Goal: Complete application form: Complete application form

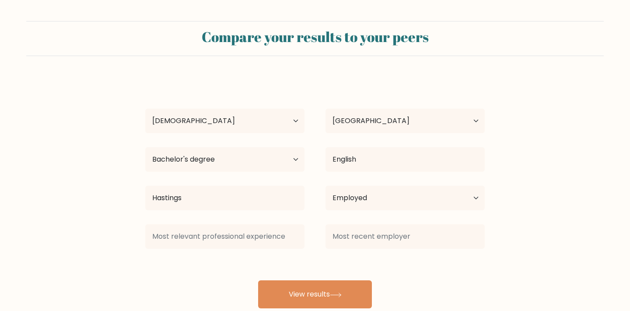
select select "45_54"
select select "GB"
select select "bachelors_degree"
select select "employed"
click at [275, 239] on input at bounding box center [224, 236] width 159 height 25
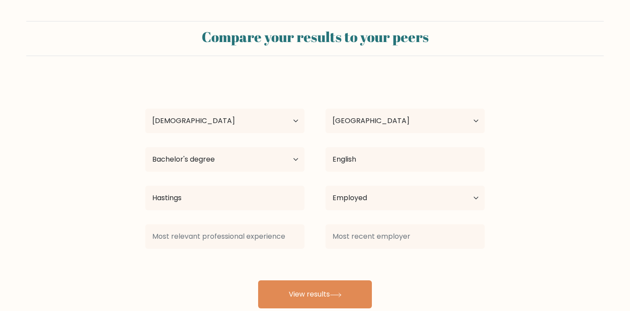
click at [295, 239] on input at bounding box center [224, 236] width 159 height 25
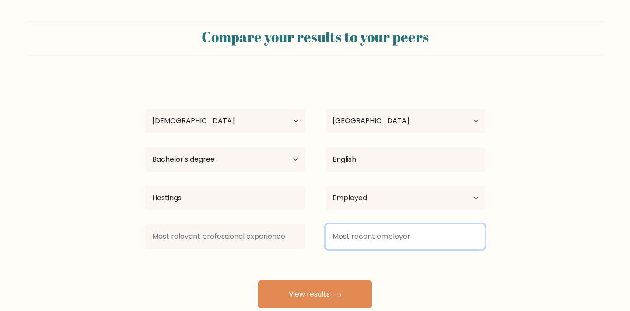
click at [340, 241] on input at bounding box center [405, 236] width 159 height 25
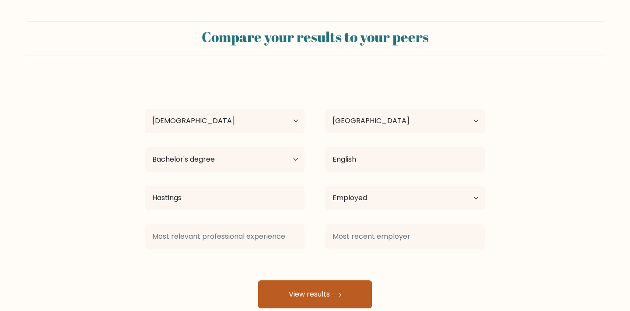
click at [323, 294] on button "View results" at bounding box center [315, 294] width 114 height 28
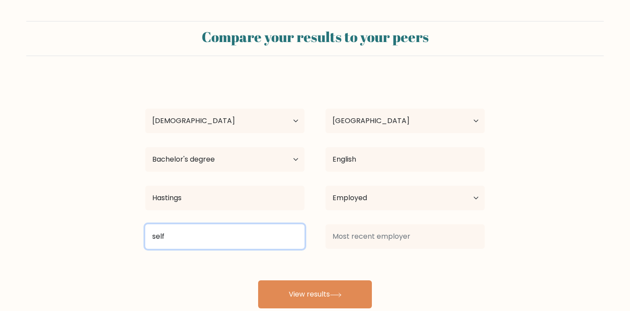
type input "self"
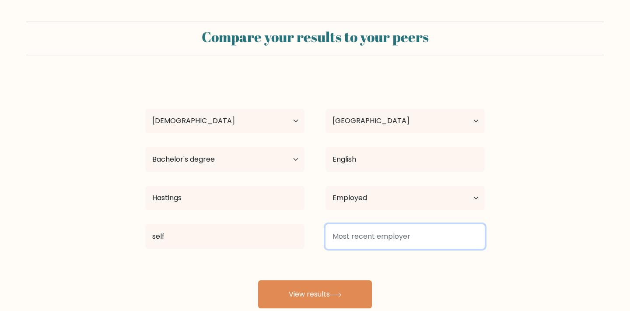
click at [384, 242] on input at bounding box center [405, 236] width 159 height 25
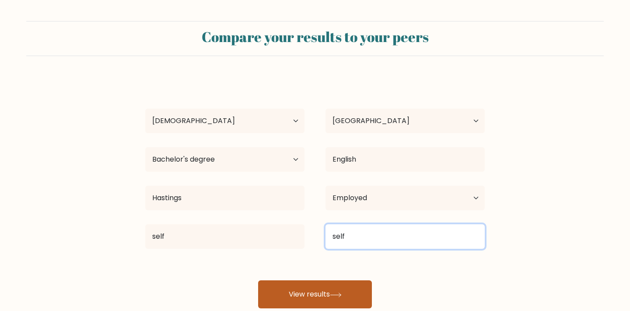
type input "self"
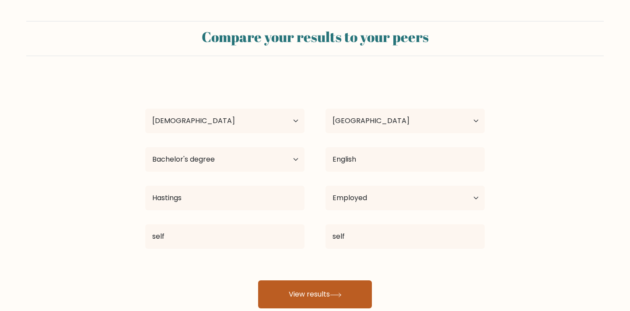
click at [357, 298] on button "View results" at bounding box center [315, 294] width 114 height 28
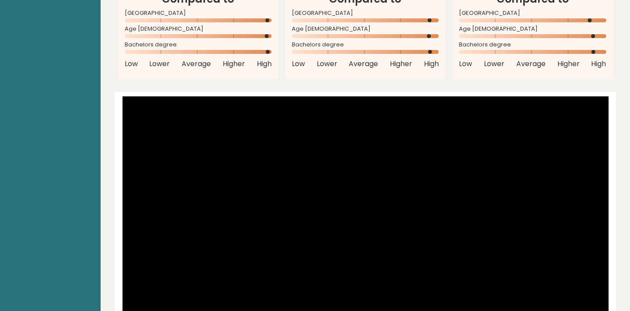
scroll to position [851, 0]
